Goal: Information Seeking & Learning: Learn about a topic

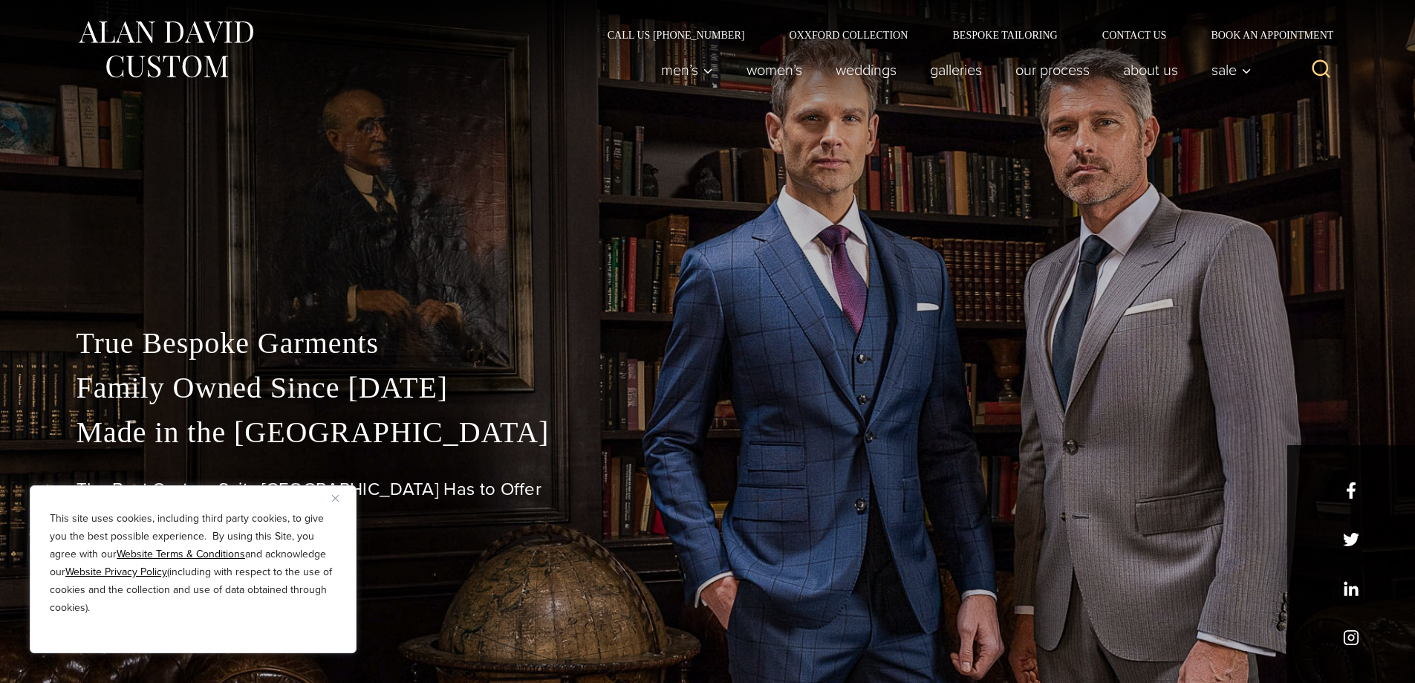
click at [336, 504] on button "Close" at bounding box center [341, 498] width 18 height 18
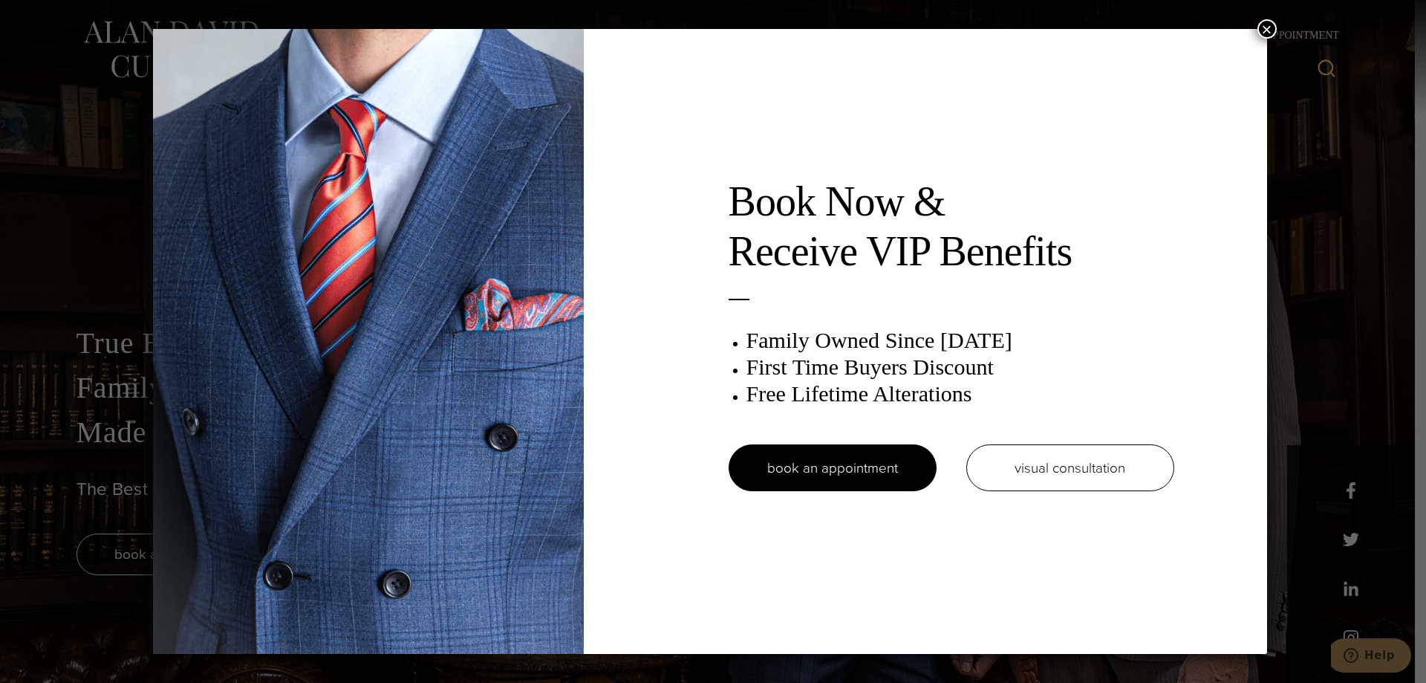
click at [1267, 25] on button "×" at bounding box center [1267, 28] width 19 height 19
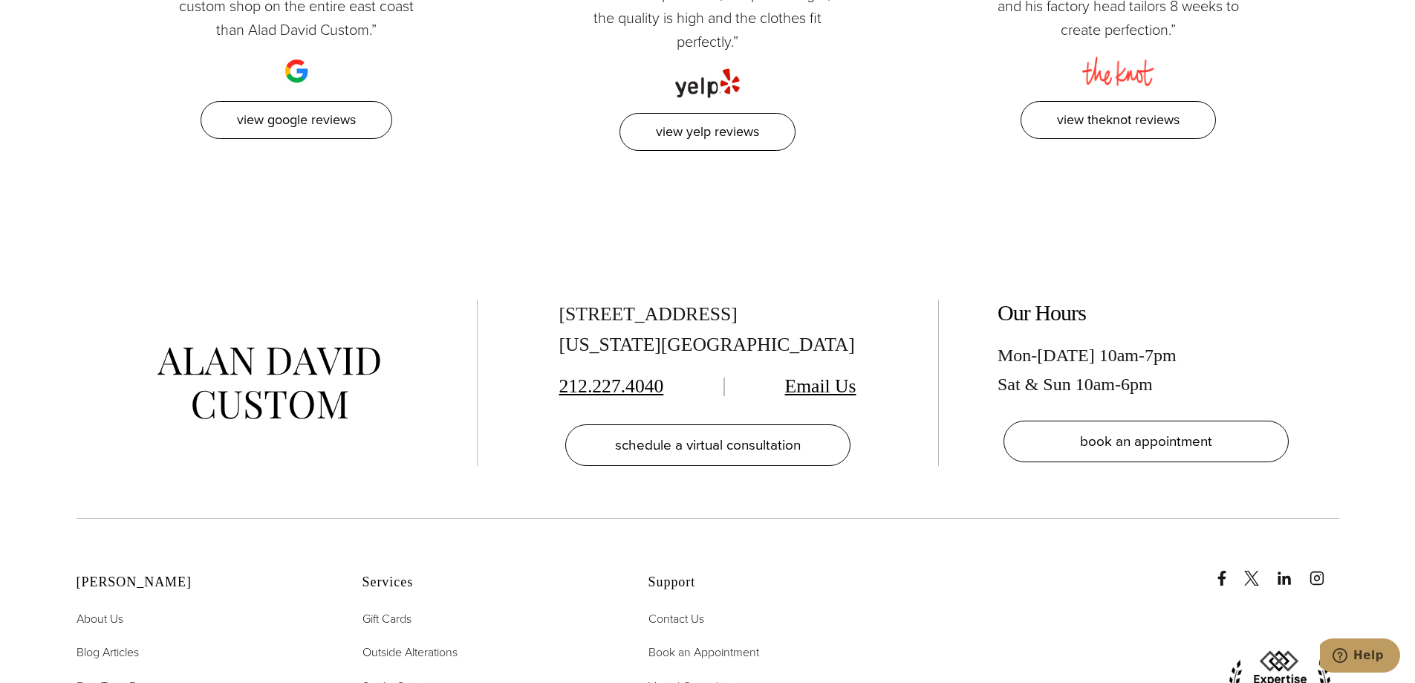
scroll to position [8002, 0]
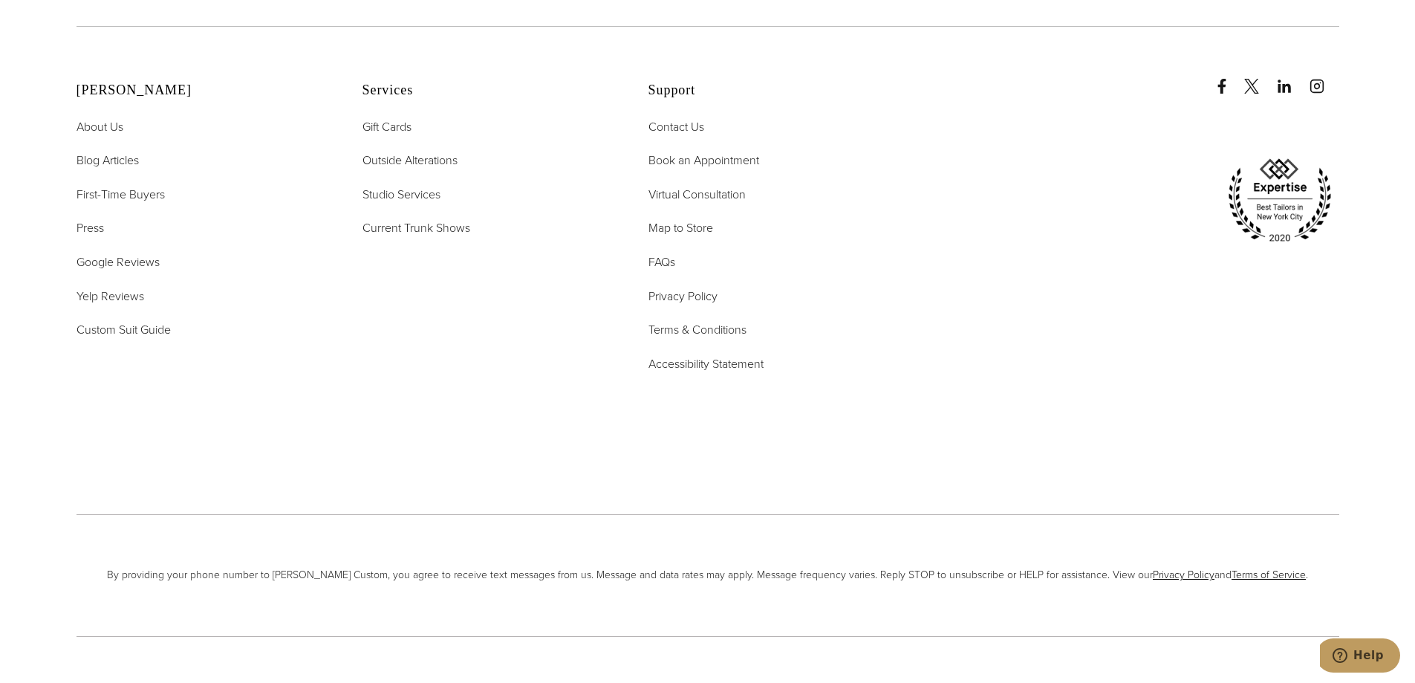
click at [695, 514] on div "By providing your phone number to Alan David Custom, you agree to receive text …" at bounding box center [708, 574] width 1263 height 121
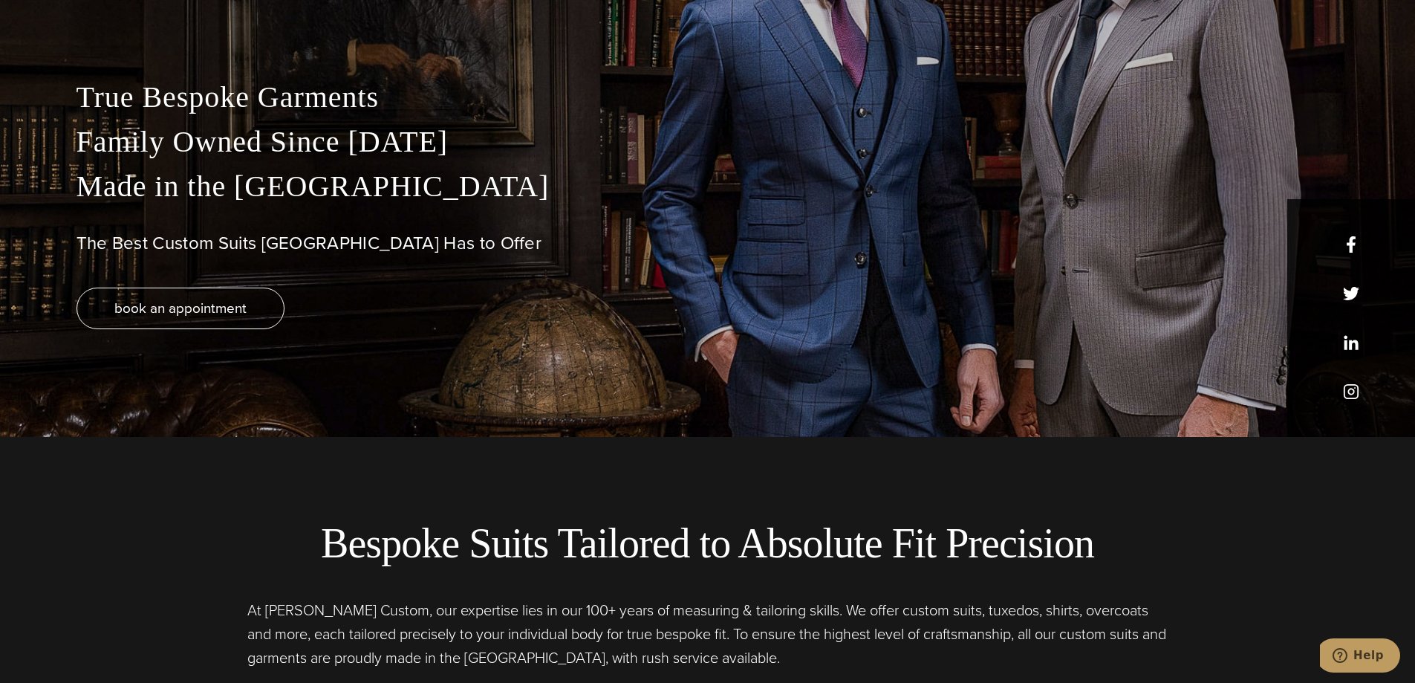
scroll to position [0, 0]
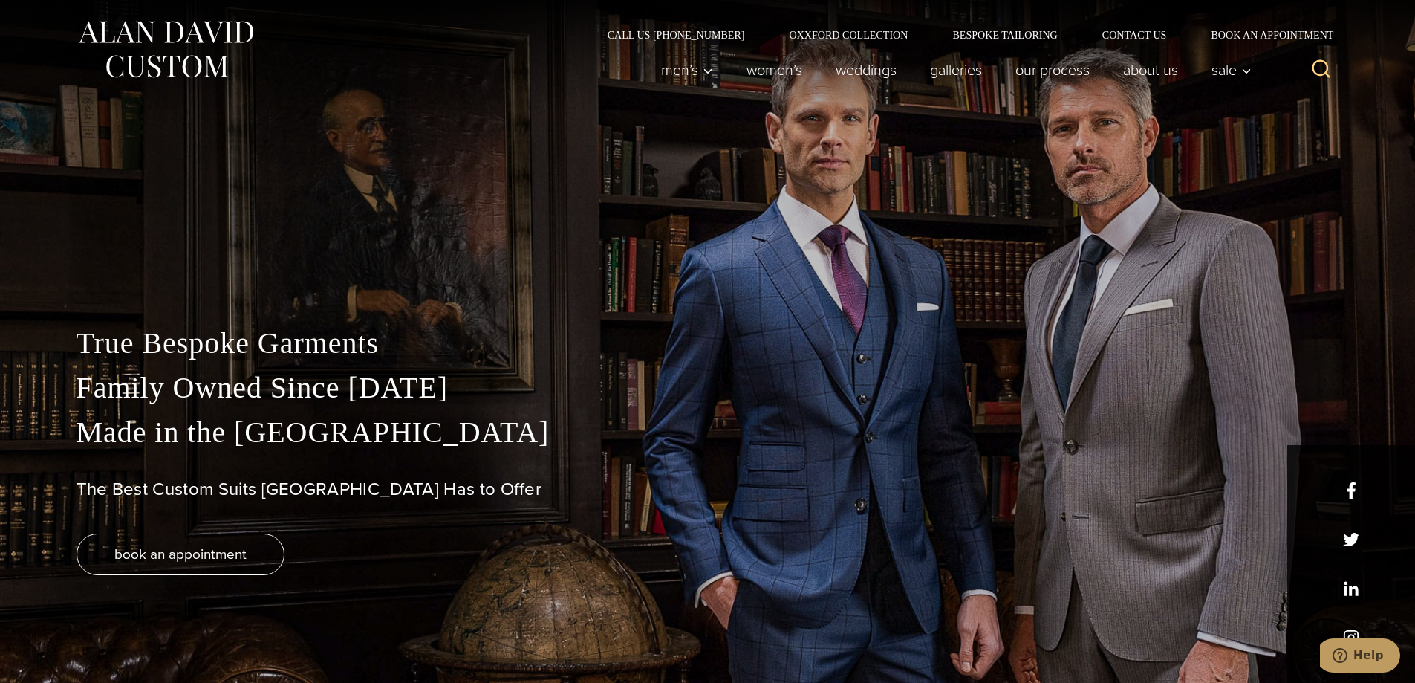
click at [767, 449] on p "True Bespoke Garments Family Owned Since 1913 Made in the United States" at bounding box center [708, 388] width 1263 height 134
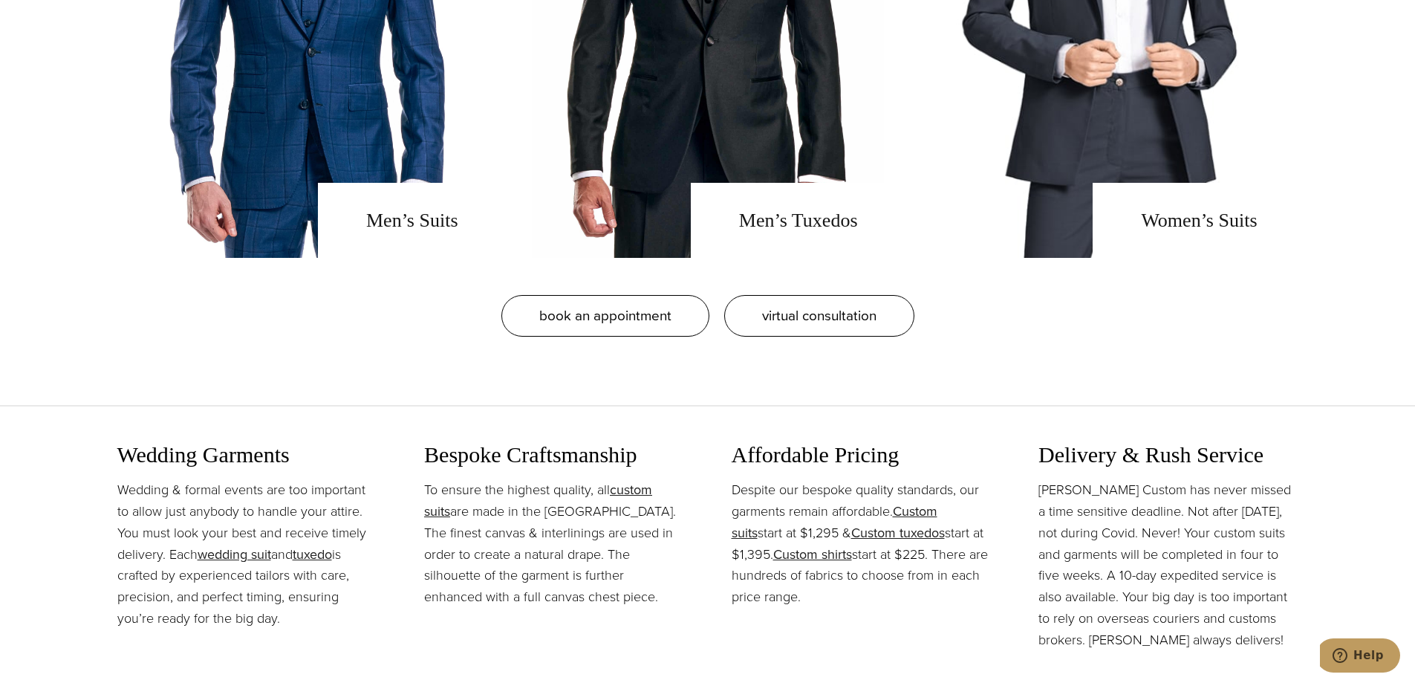
scroll to position [2035, 0]
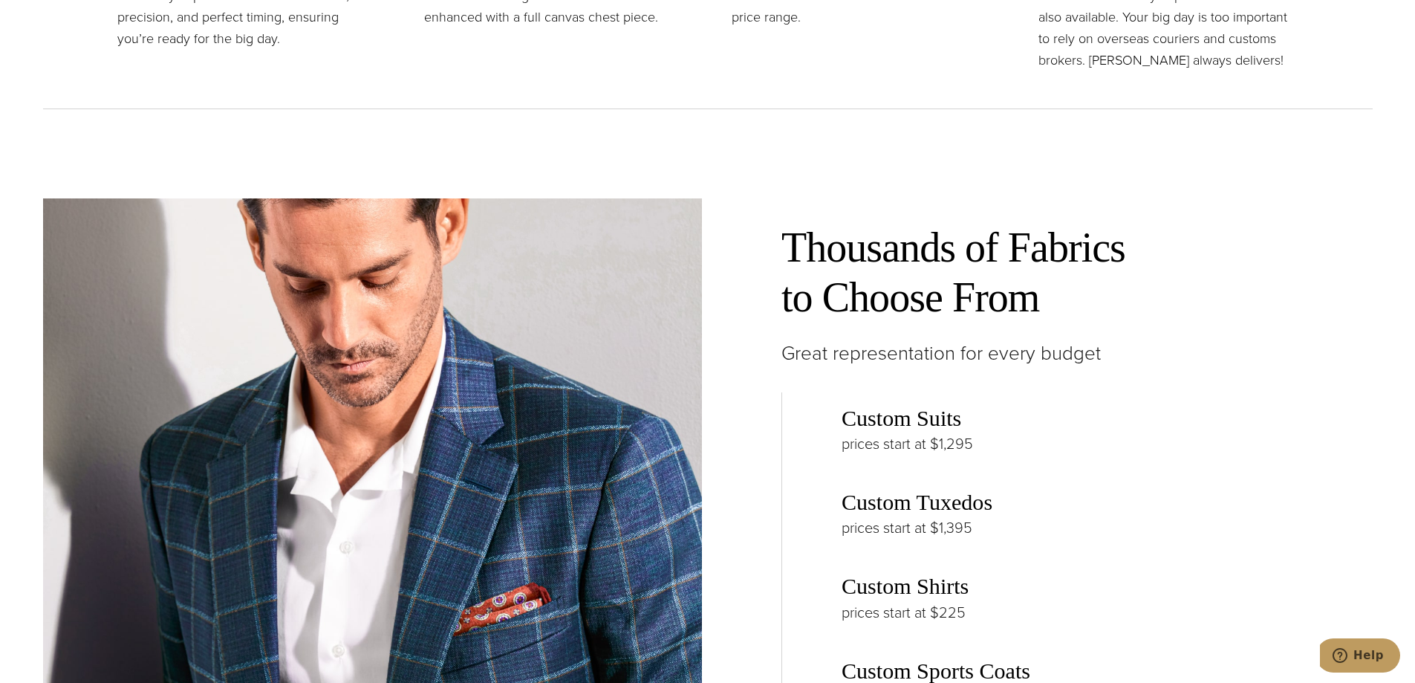
click at [1034, 138] on div "Thousands of Fabrics to Choose From Great representation for every budget Custo…" at bounding box center [708, 605] width 1330 height 994
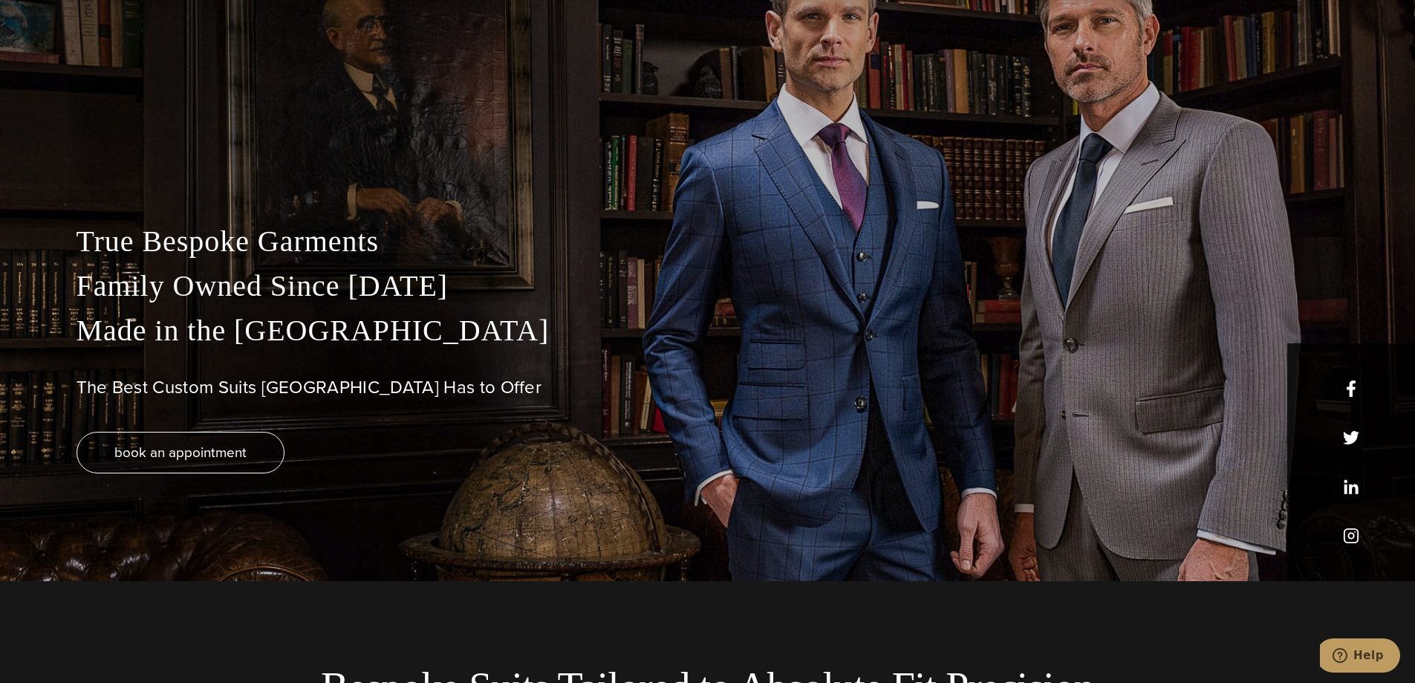
scroll to position [0, 0]
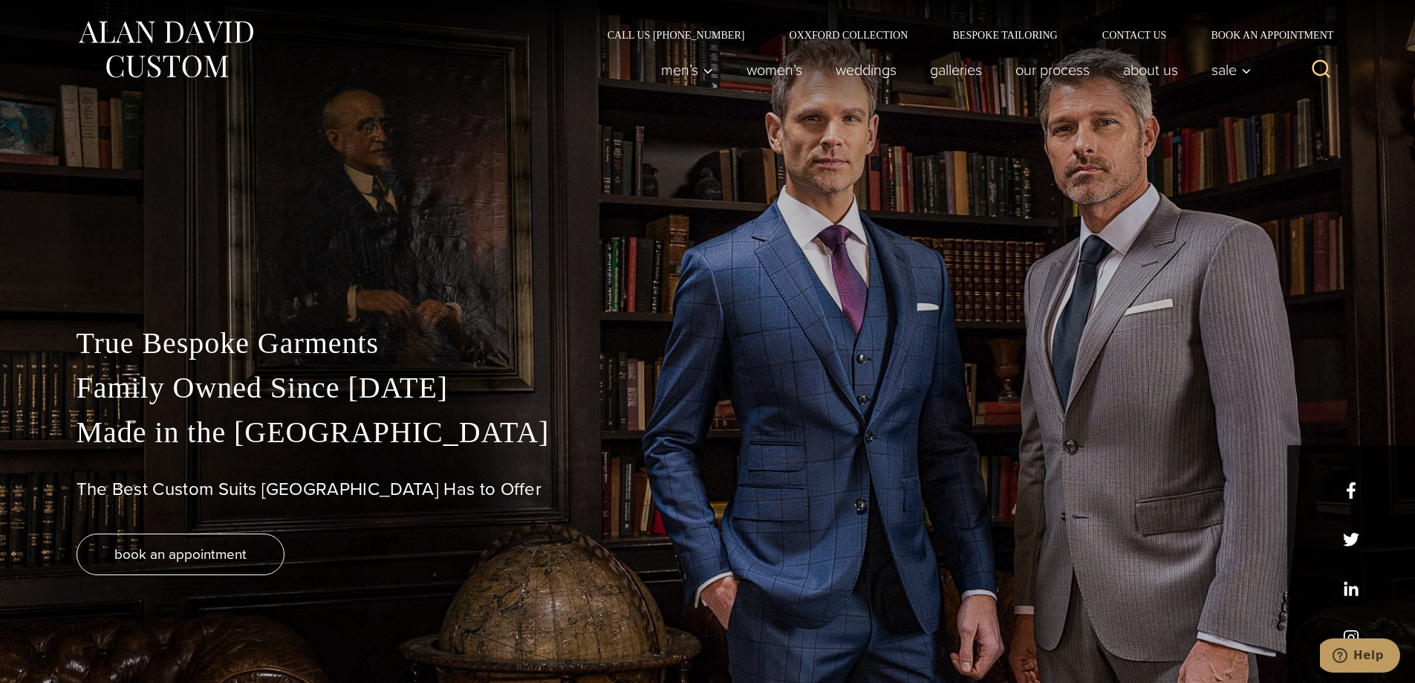
click at [839, 42] on div "Men’s Custom Suits Custom Tuxedos Custom Sports Coats Custom Trousers Custom Ve…" at bounding box center [951, 69] width 615 height 59
click at [842, 35] on link "Oxxford Collection" at bounding box center [848, 35] width 163 height 10
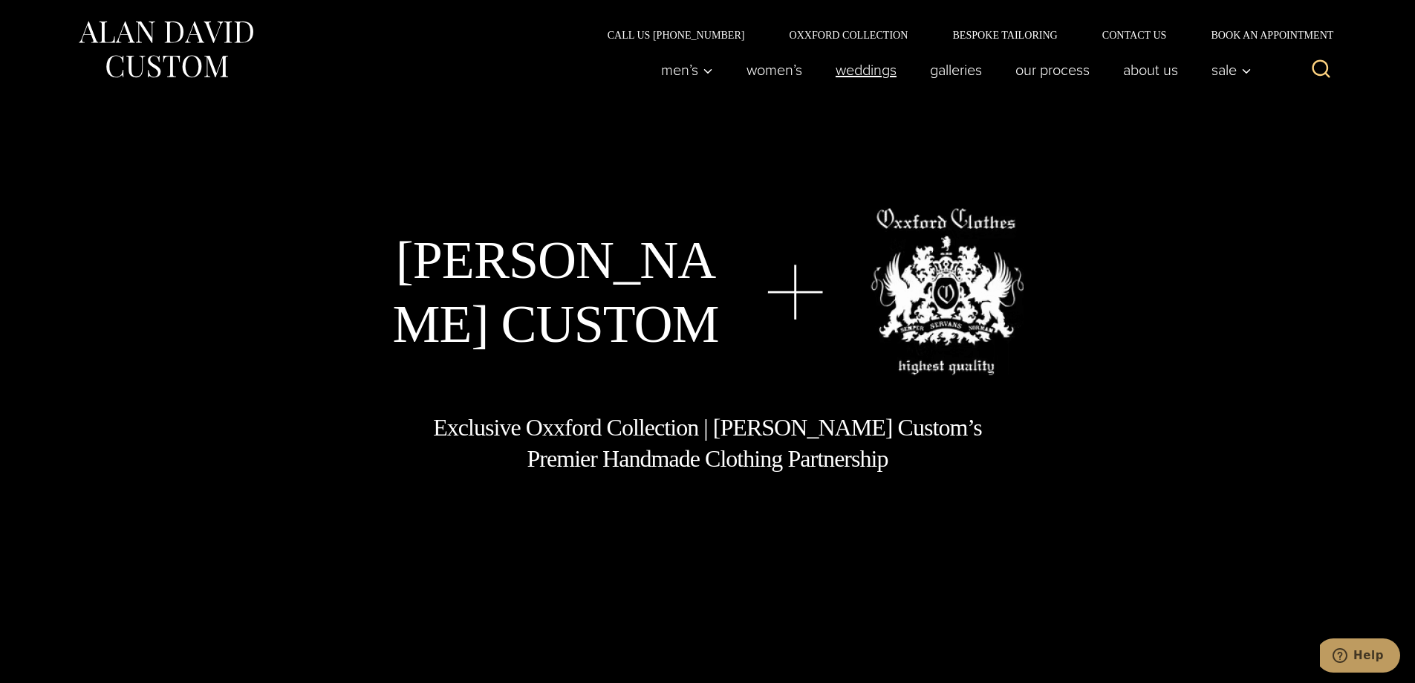
click at [851, 75] on link "weddings" at bounding box center [866, 70] width 94 height 30
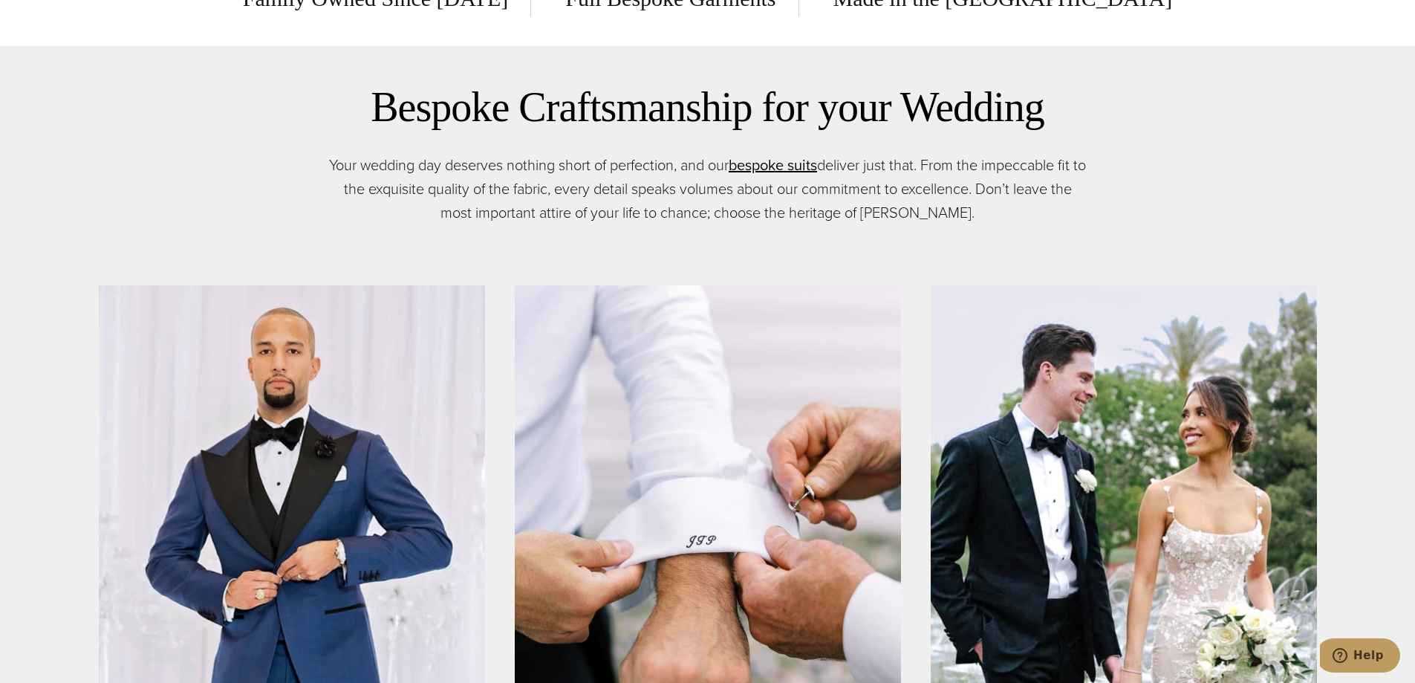
scroll to position [446, 0]
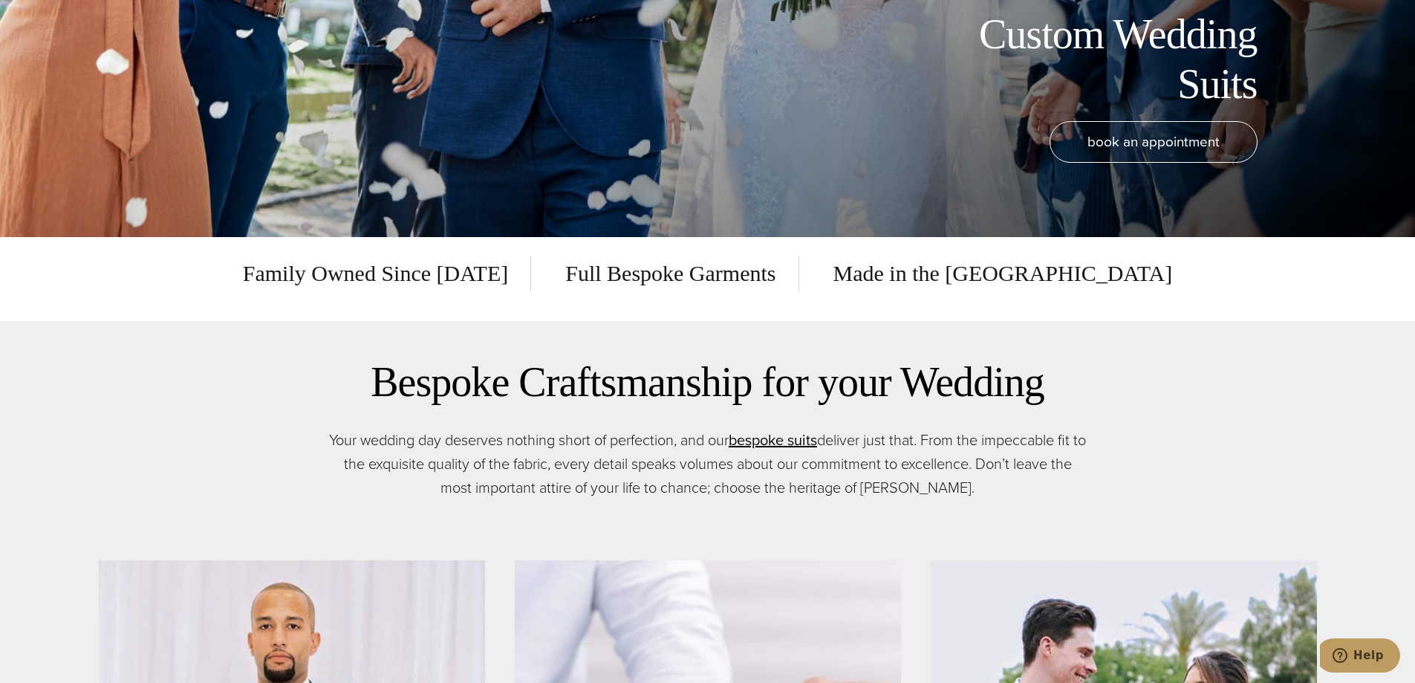
drag, startPoint x: 709, startPoint y: 278, endPoint x: 701, endPoint y: 279, distance: 8.3
click at [706, 278] on span "Full Bespoke Garments" at bounding box center [671, 274] width 256 height 36
click at [701, 279] on span "Full Bespoke Garments" at bounding box center [671, 274] width 256 height 36
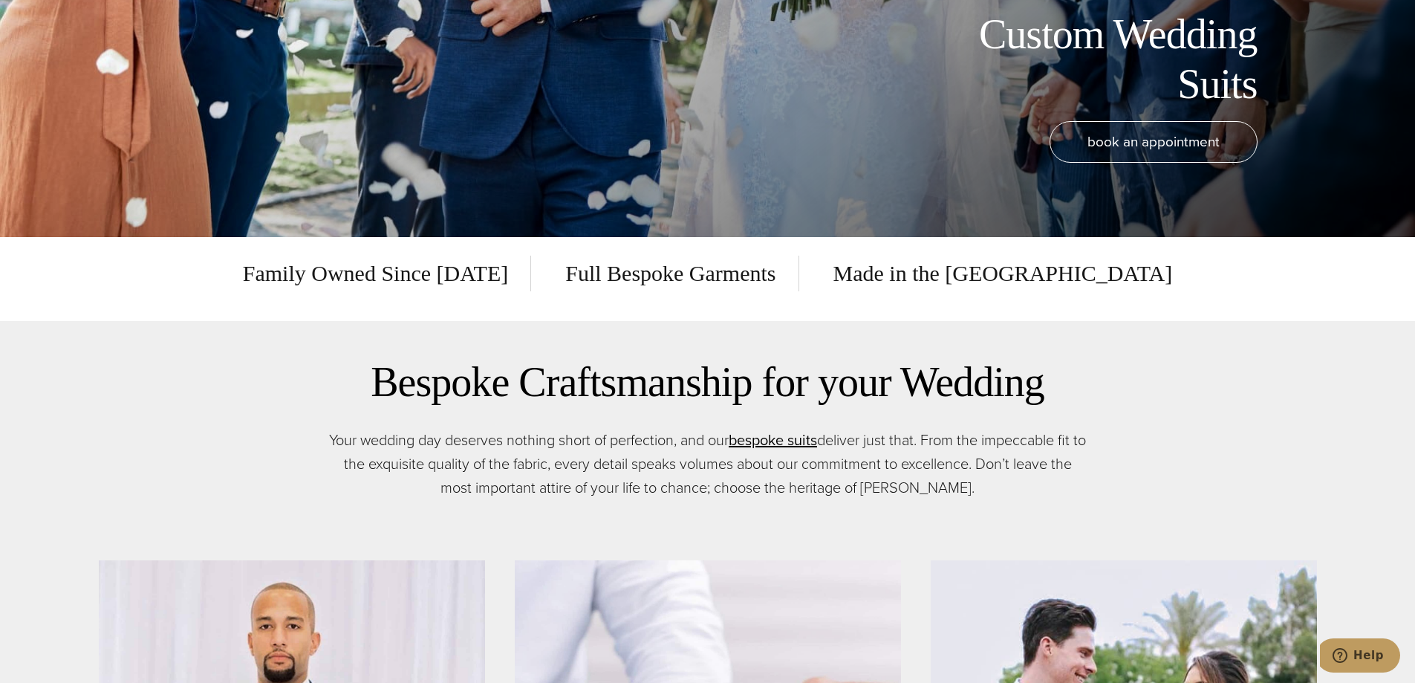
click at [959, 293] on div "Family Owned Since [DATE] Full Bespoke Garments Made in the [GEOGRAPHIC_DATA]" at bounding box center [708, 279] width 966 height 84
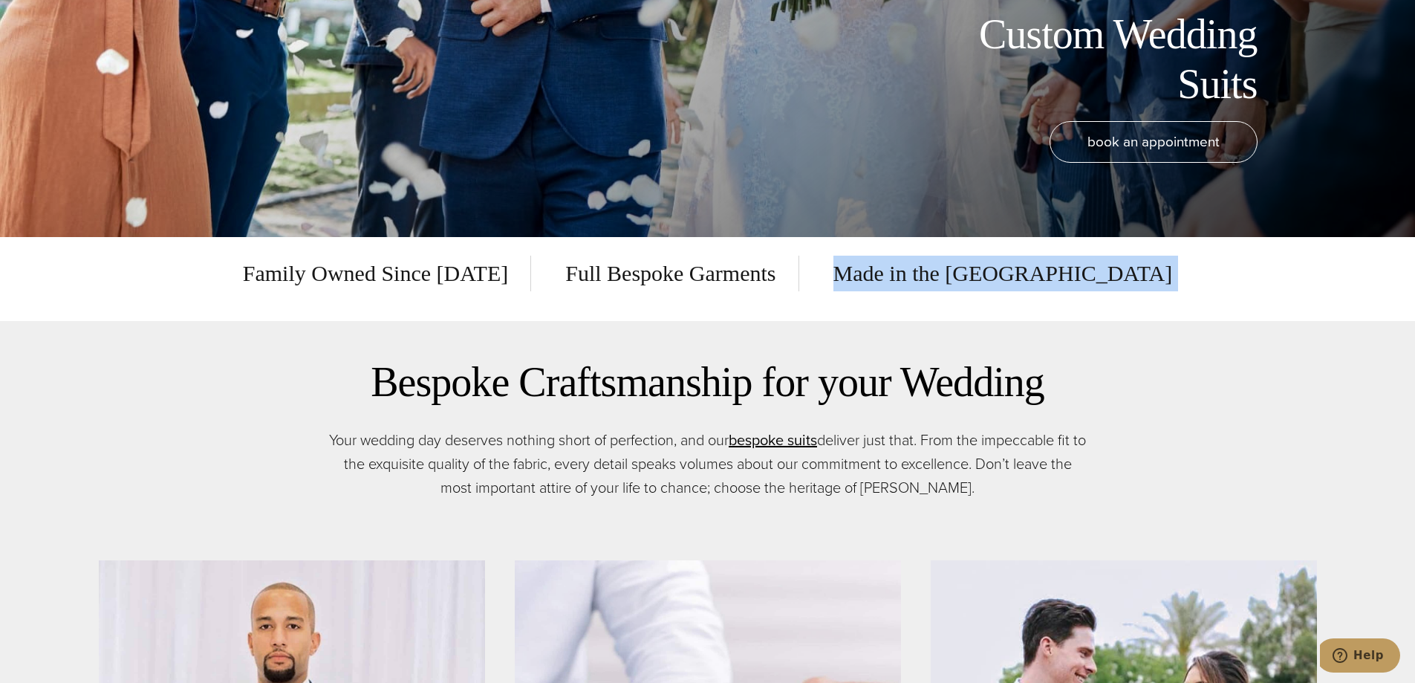
click at [959, 293] on div "Family Owned Since [DATE] Full Bespoke Garments Made in the [GEOGRAPHIC_DATA]" at bounding box center [708, 279] width 966 height 84
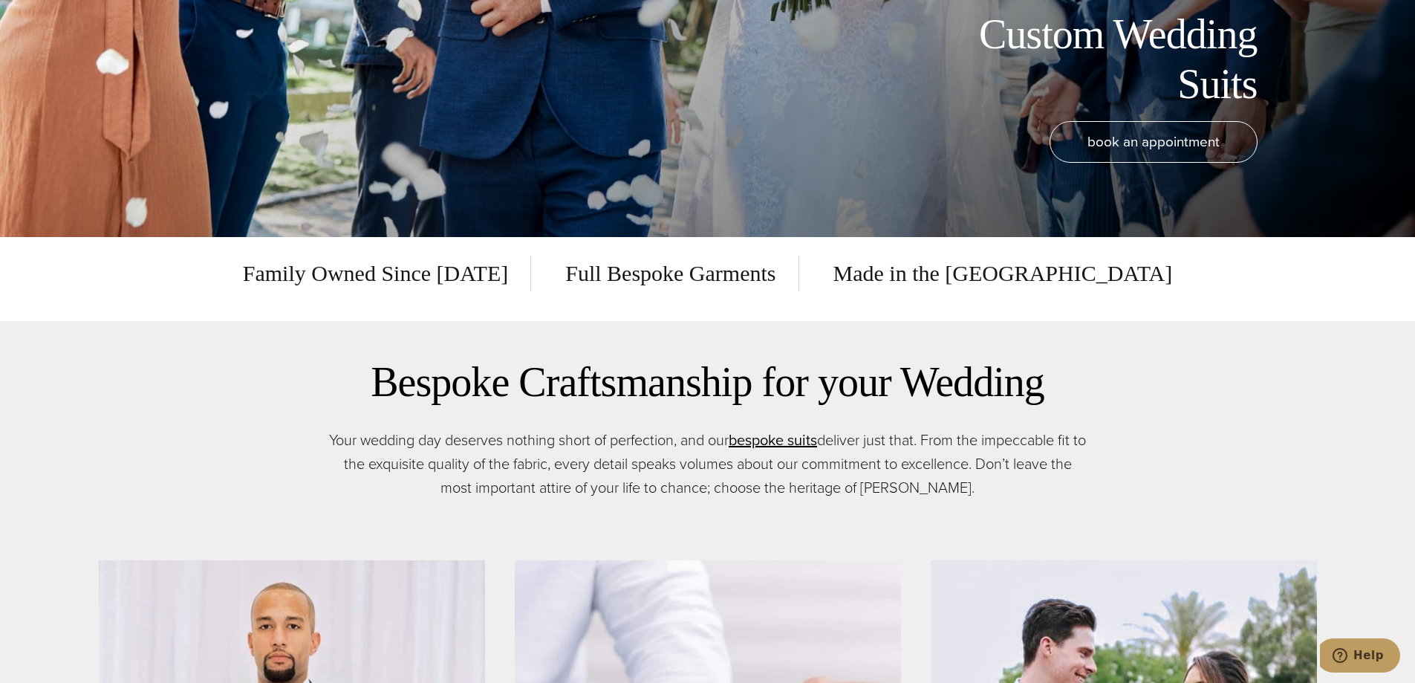
click at [440, 278] on span "Family Owned Since [DATE]" at bounding box center [387, 274] width 288 height 36
click at [452, 306] on div "Family Owned Since [DATE] Full Bespoke Garments Made in the [GEOGRAPHIC_DATA]" at bounding box center [708, 279] width 966 height 84
